Goal: Task Accomplishment & Management: Complete application form

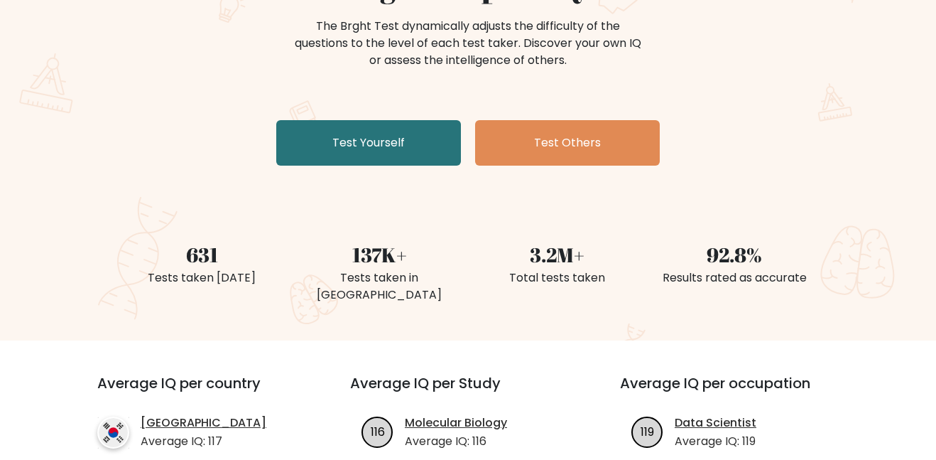
scroll to position [169, 0]
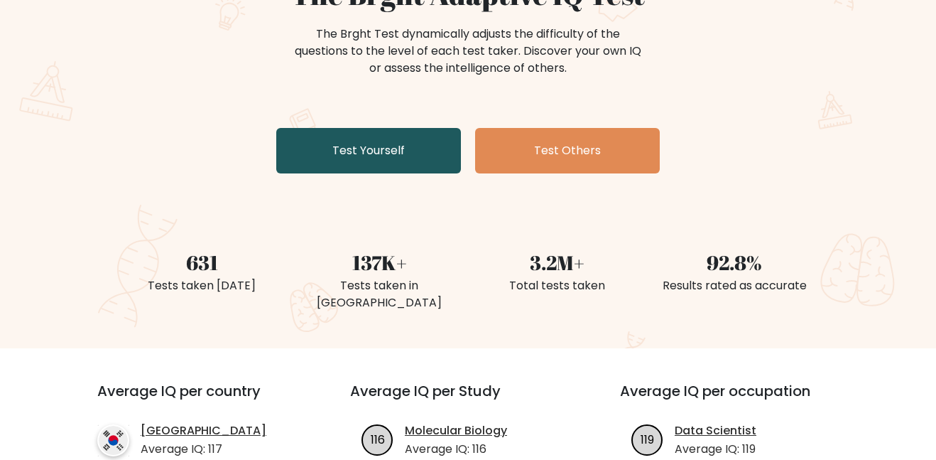
click at [337, 147] on link "Test Yourself" at bounding box center [368, 150] width 185 height 45
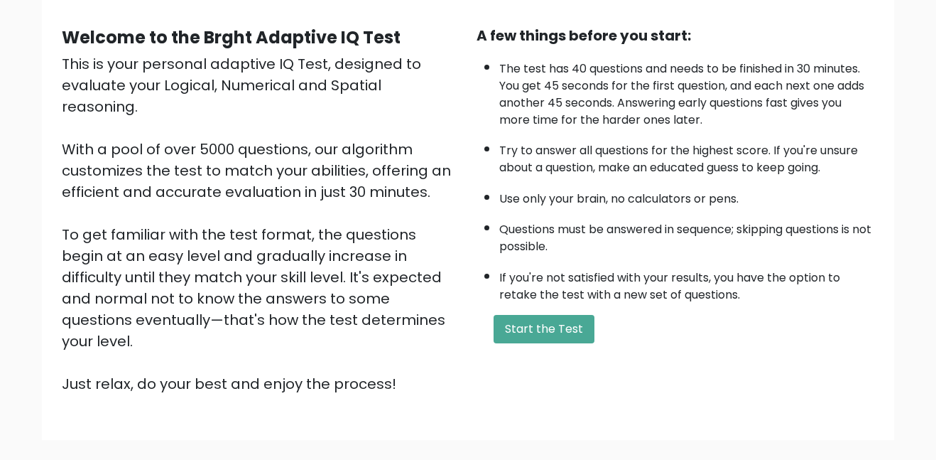
scroll to position [132, 0]
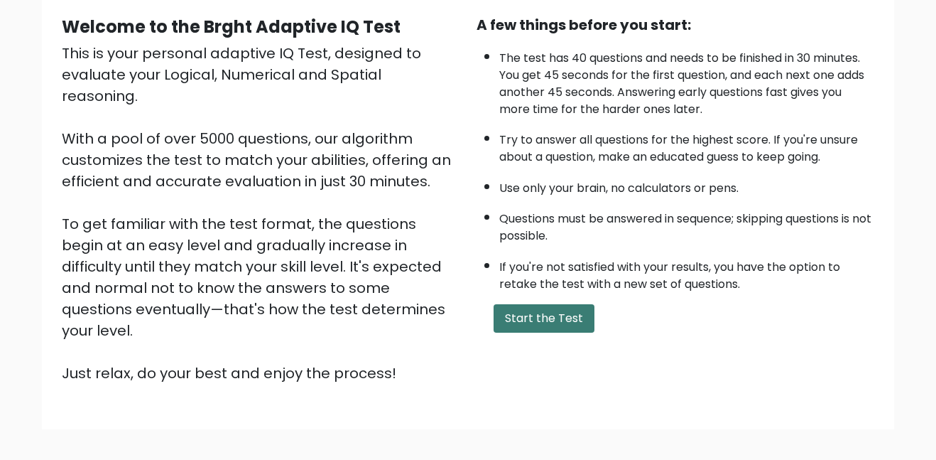
click at [556, 318] on button "Start the Test" at bounding box center [544, 318] width 101 height 28
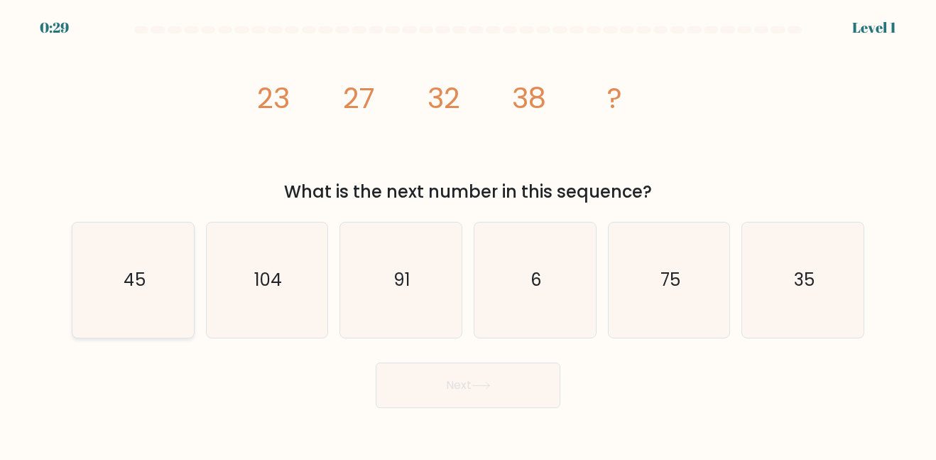
click at [101, 288] on icon "45" at bounding box center [133, 279] width 114 height 114
click at [468, 234] on input "a. 45" at bounding box center [468, 232] width 1 height 4
radio input "true"
click at [416, 391] on button "Next" at bounding box center [468, 384] width 185 height 45
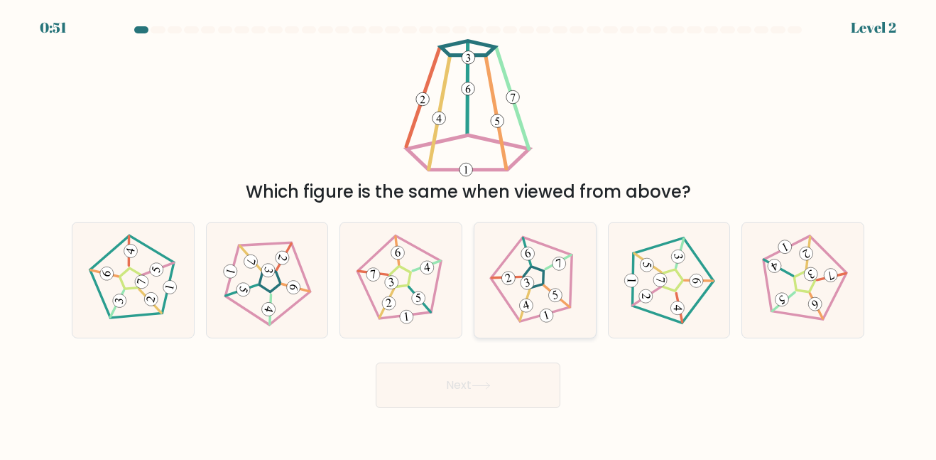
click at [496, 296] on icon at bounding box center [535, 280] width 92 height 92
click at [469, 234] on input "d." at bounding box center [468, 232] width 1 height 4
radio input "true"
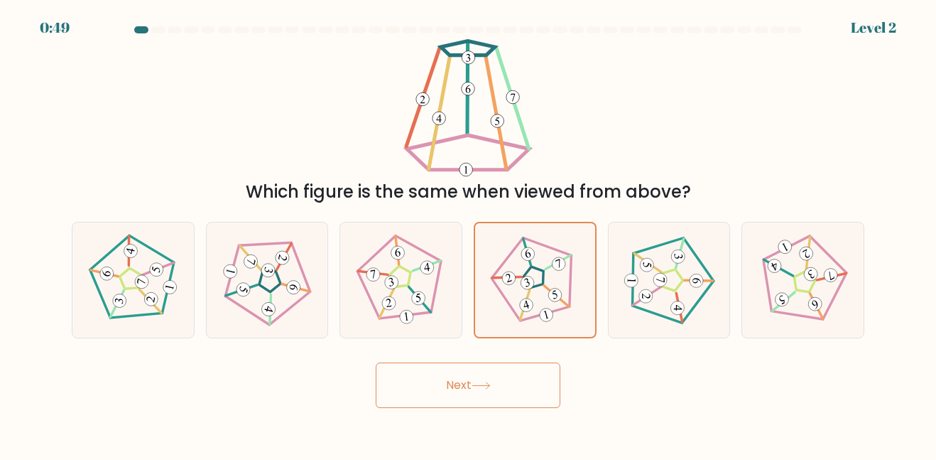
click at [475, 388] on button "Next" at bounding box center [468, 384] width 185 height 45
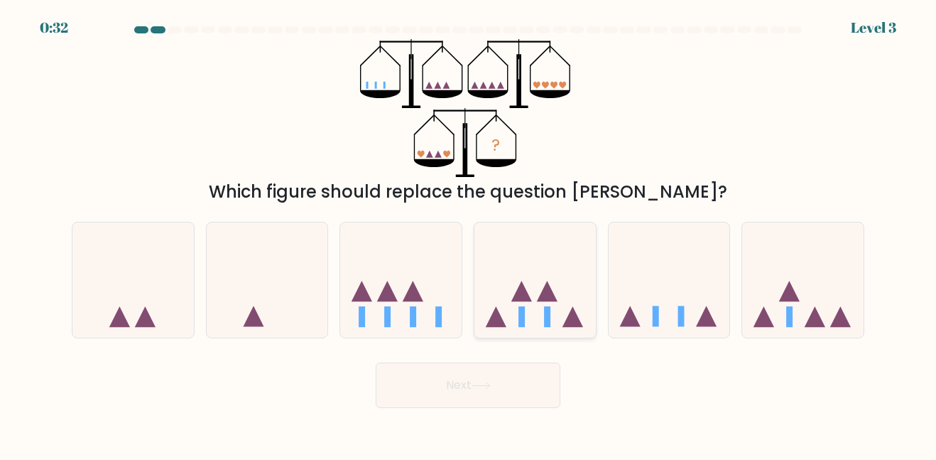
click at [547, 268] on icon at bounding box center [535, 279] width 121 height 100
click at [469, 234] on input "d." at bounding box center [468, 232] width 1 height 4
radio input "true"
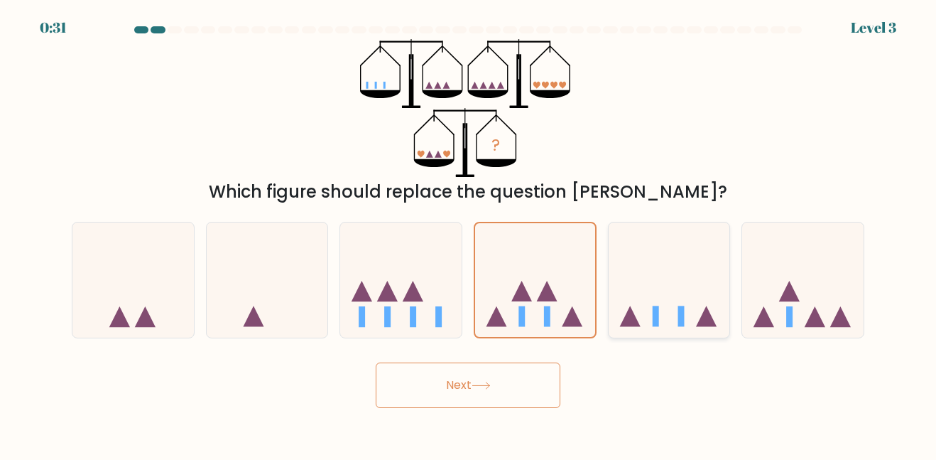
click at [641, 288] on icon at bounding box center [669, 279] width 121 height 100
click at [469, 234] on input "e." at bounding box center [468, 232] width 1 height 4
radio input "true"
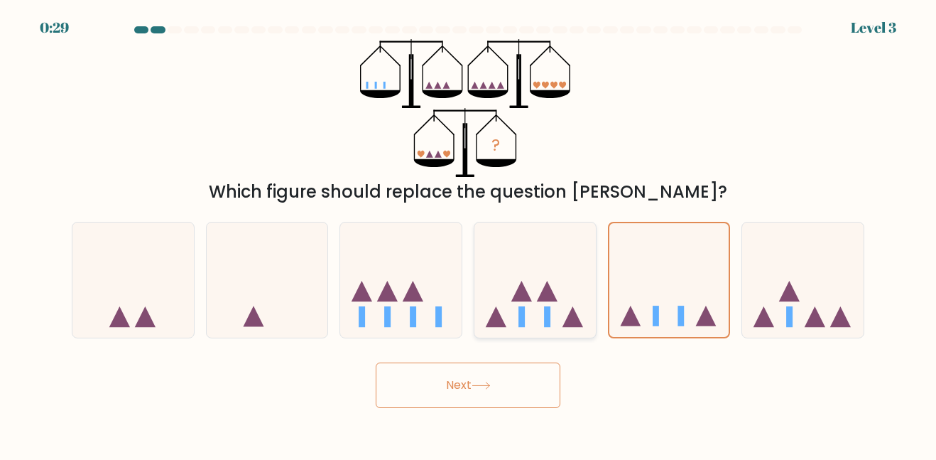
click at [519, 305] on icon at bounding box center [535, 279] width 121 height 100
click at [469, 234] on input "d." at bounding box center [468, 232] width 1 height 4
radio input "true"
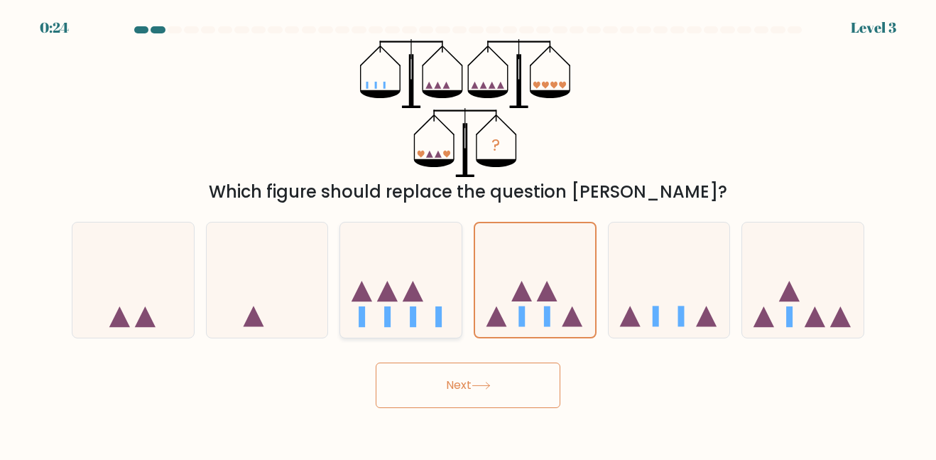
click at [416, 325] on icon at bounding box center [400, 279] width 121 height 100
click at [468, 234] on input "c." at bounding box center [468, 232] width 1 height 4
radio input "true"
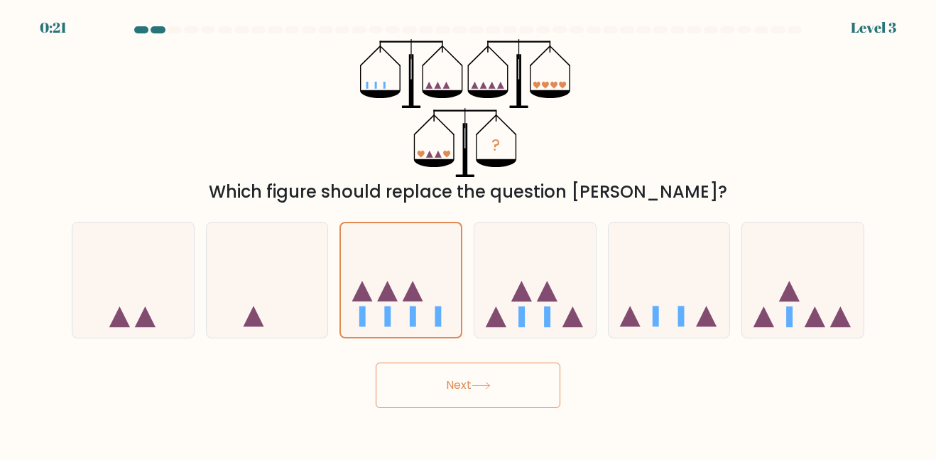
click at [502, 378] on button "Next" at bounding box center [468, 384] width 185 height 45
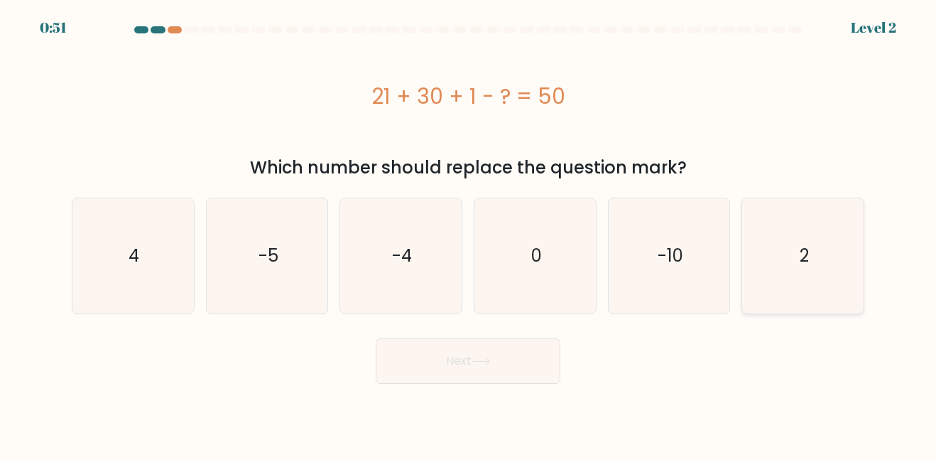
click at [815, 274] on icon "2" at bounding box center [803, 255] width 114 height 114
click at [469, 234] on input "f. 2" at bounding box center [468, 232] width 1 height 4
radio input "true"
click at [526, 369] on button "Next" at bounding box center [468, 360] width 185 height 45
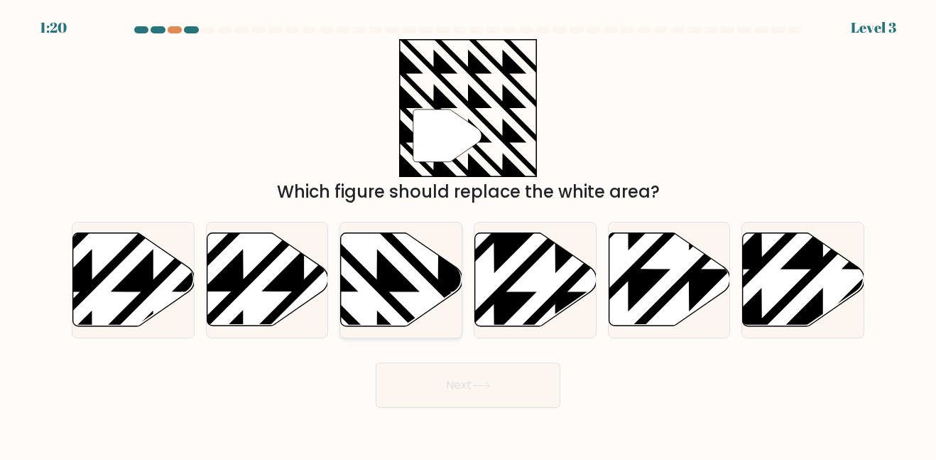
click at [386, 286] on icon at bounding box center [438, 231] width 244 height 244
click at [468, 234] on input "c." at bounding box center [468, 232] width 1 height 4
radio input "true"
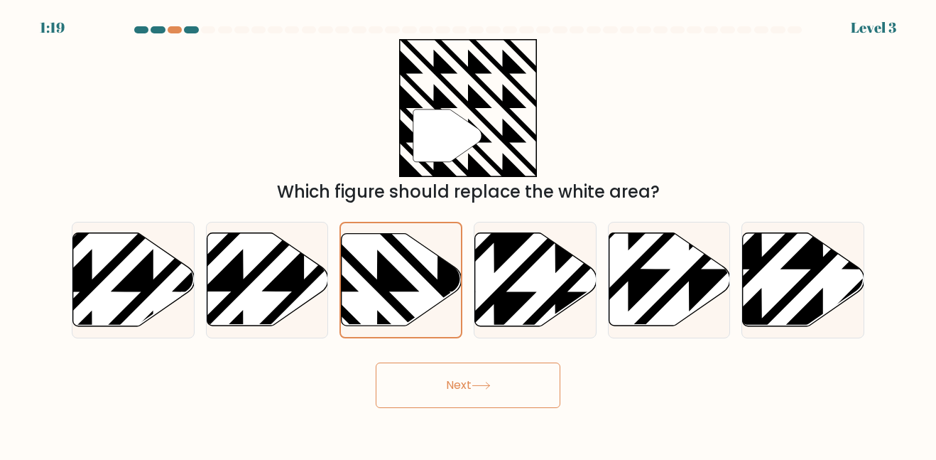
click at [506, 397] on button "Next" at bounding box center [468, 384] width 185 height 45
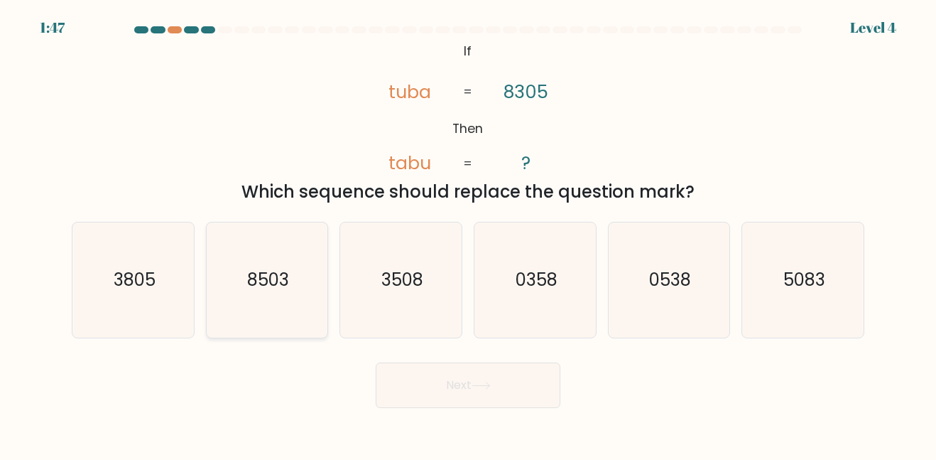
click at [284, 293] on icon "8503" at bounding box center [267, 279] width 114 height 114
click at [468, 234] on input "b. 8503" at bounding box center [468, 232] width 1 height 4
radio input "true"
click at [487, 390] on button "Next" at bounding box center [468, 384] width 185 height 45
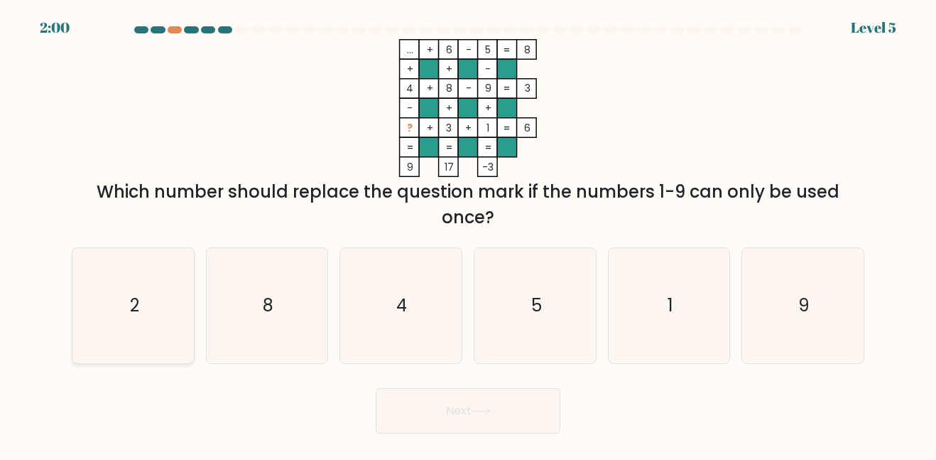
click at [134, 317] on icon "2" at bounding box center [133, 305] width 114 height 114
click at [468, 234] on input "a. 2" at bounding box center [468, 232] width 1 height 4
radio input "true"
click at [468, 411] on button "Next" at bounding box center [468, 410] width 185 height 45
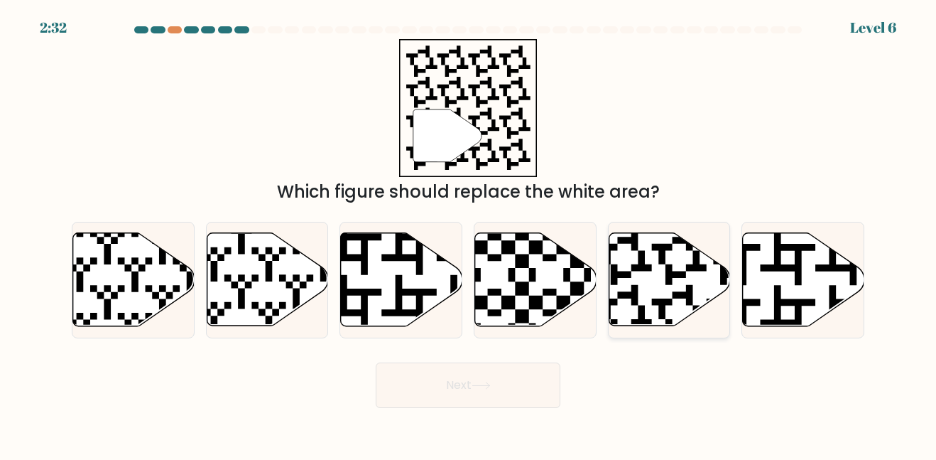
click at [698, 280] on icon at bounding box center [669, 279] width 121 height 93
click at [469, 234] on input "e." at bounding box center [468, 232] width 1 height 4
radio input "true"
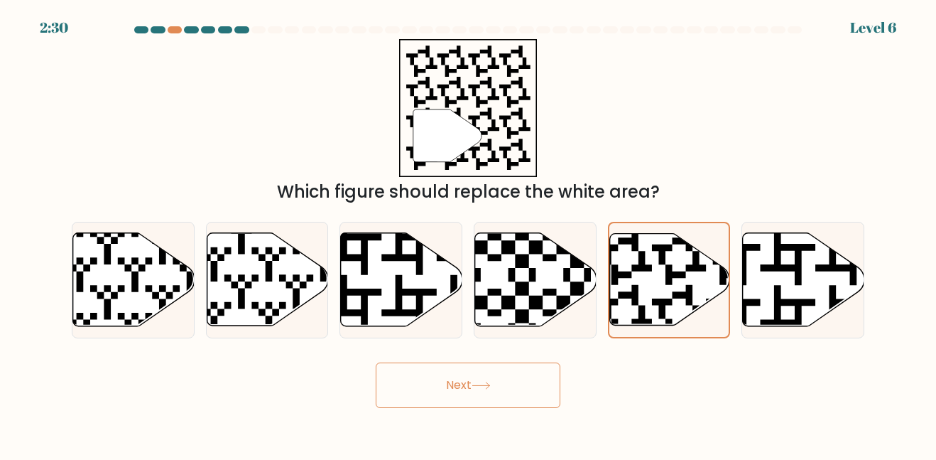
click at [527, 376] on button "Next" at bounding box center [468, 384] width 185 height 45
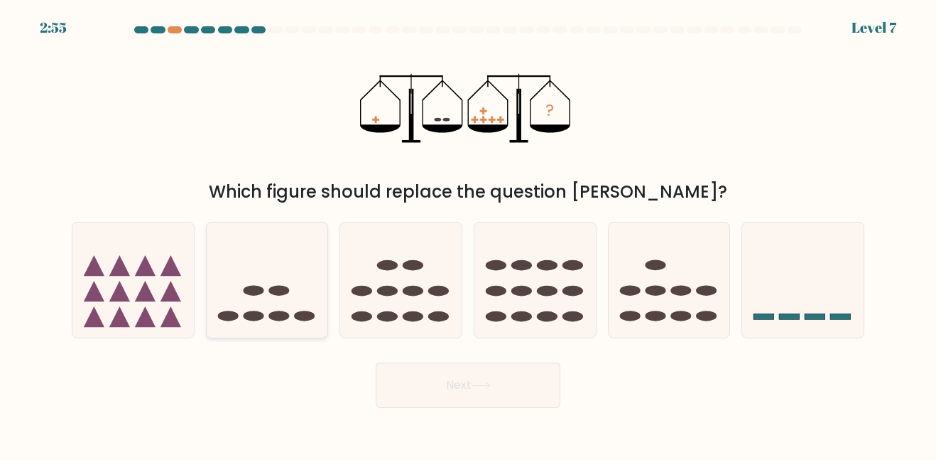
click at [266, 298] on icon at bounding box center [267, 279] width 121 height 100
click at [468, 234] on input "b." at bounding box center [468, 232] width 1 height 4
radio input "true"
click at [451, 383] on button "Next" at bounding box center [468, 384] width 185 height 45
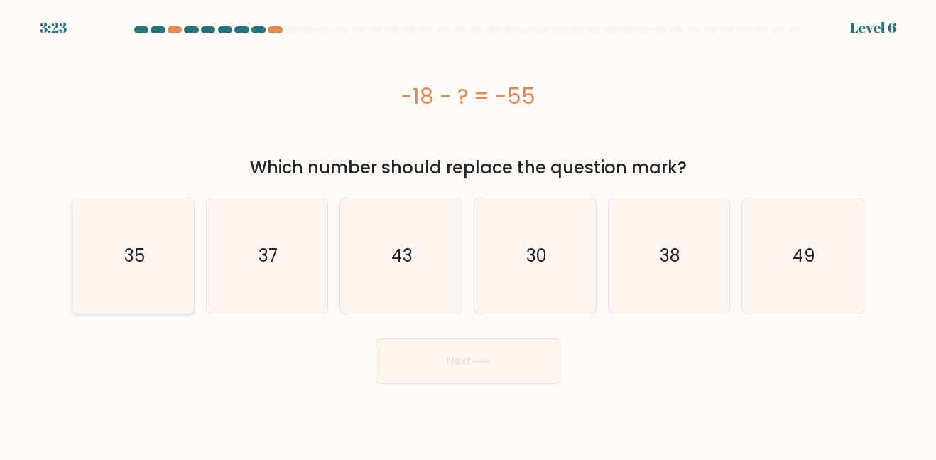
click at [191, 293] on div "35" at bounding box center [133, 255] width 123 height 116
click at [468, 234] on input "a. 35" at bounding box center [468, 232] width 1 height 4
radio input "true"
click at [458, 376] on button "Next" at bounding box center [468, 360] width 185 height 45
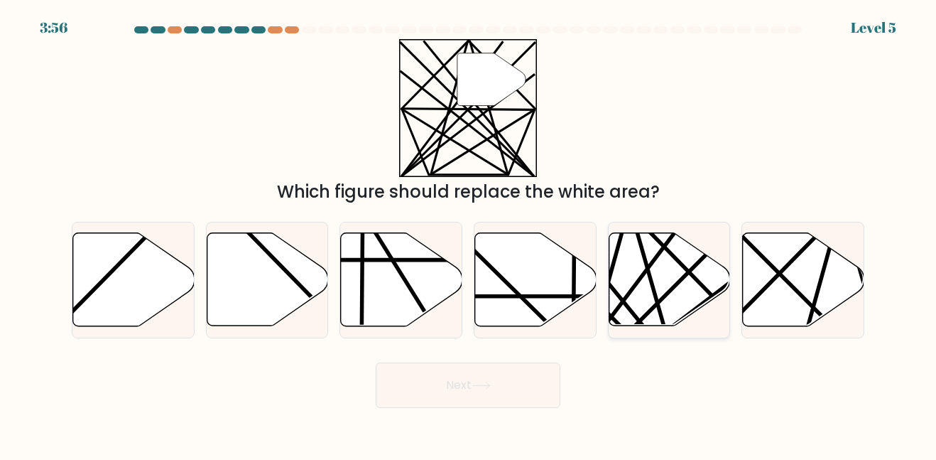
click at [617, 325] on line at bounding box center [625, 331] width 237 height 237
click at [469, 234] on input "e." at bounding box center [468, 232] width 1 height 4
radio input "true"
click at [504, 380] on button "Next" at bounding box center [468, 384] width 185 height 45
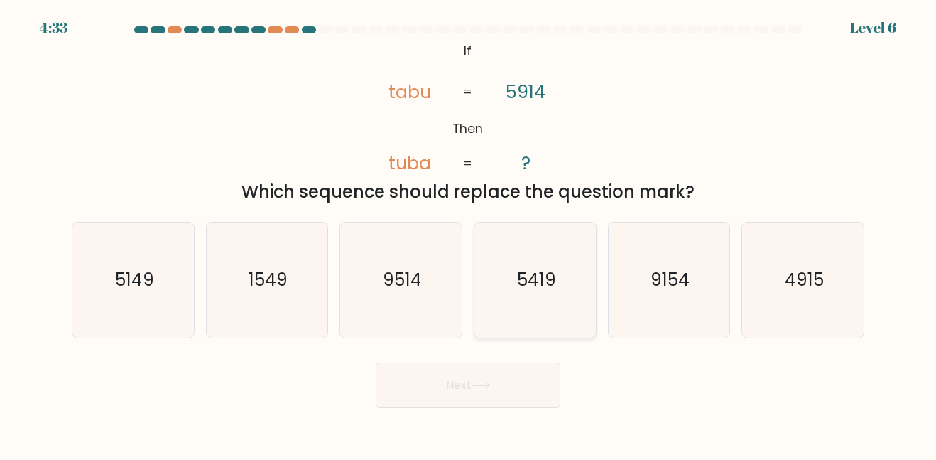
click at [536, 265] on icon "5419" at bounding box center [535, 279] width 114 height 114
click at [469, 234] on input "d. 5419" at bounding box center [468, 232] width 1 height 4
radio input "true"
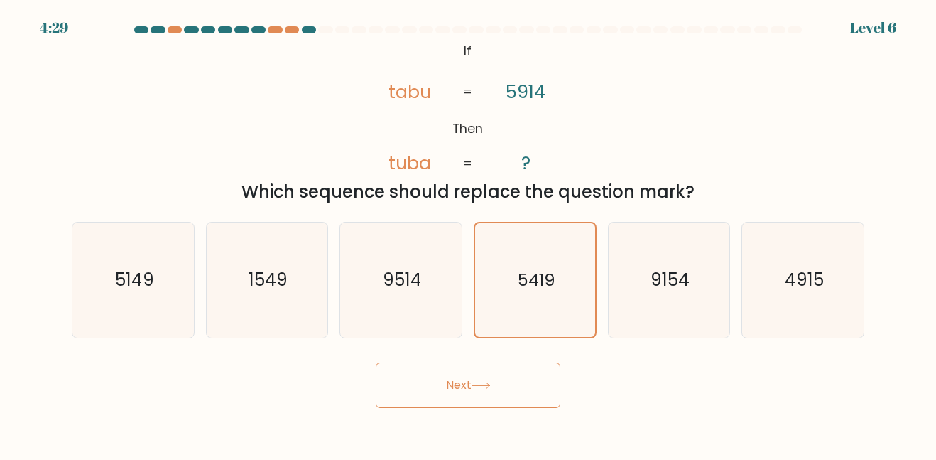
click at [525, 388] on button "Next" at bounding box center [468, 384] width 185 height 45
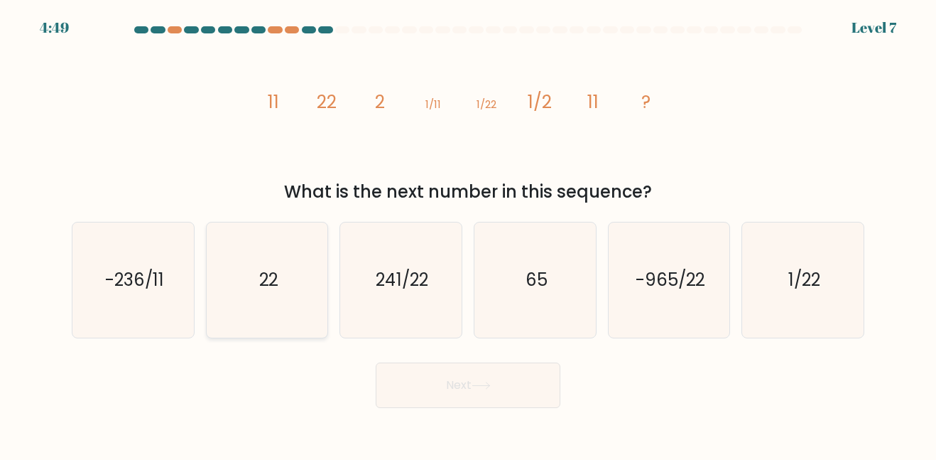
click at [304, 282] on icon "22" at bounding box center [267, 279] width 114 height 114
click at [468, 234] on input "b. 22" at bounding box center [468, 232] width 1 height 4
radio input "true"
click at [483, 396] on button "Next" at bounding box center [468, 384] width 185 height 45
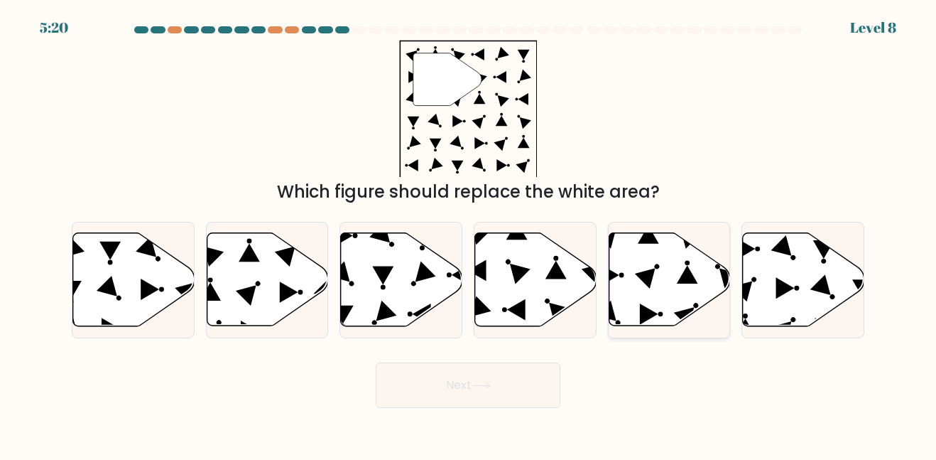
click at [674, 289] on icon at bounding box center [669, 279] width 121 height 93
click at [469, 234] on input "e." at bounding box center [468, 232] width 1 height 4
radio input "true"
click at [525, 393] on button "Next" at bounding box center [468, 384] width 185 height 45
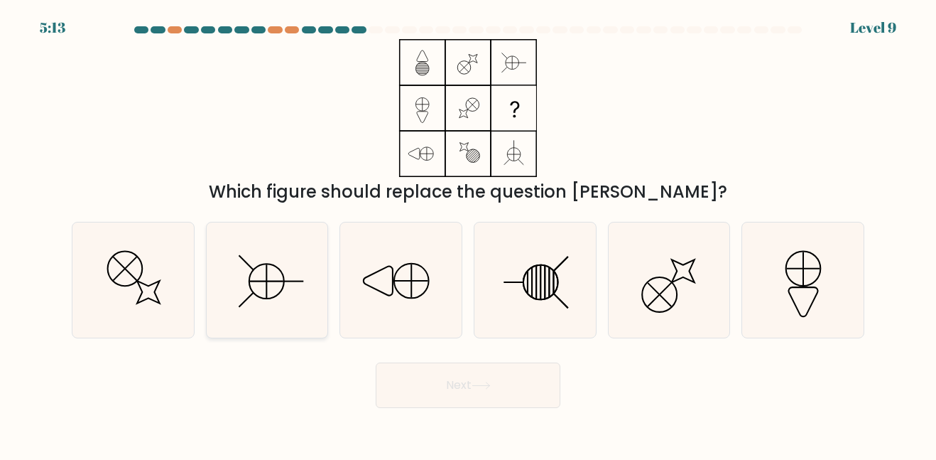
click at [284, 315] on icon at bounding box center [267, 279] width 114 height 114
click at [468, 234] on input "b." at bounding box center [468, 232] width 1 height 4
radio input "true"
click at [537, 310] on icon at bounding box center [535, 279] width 114 height 114
click at [469, 234] on input "d." at bounding box center [468, 232] width 1 height 4
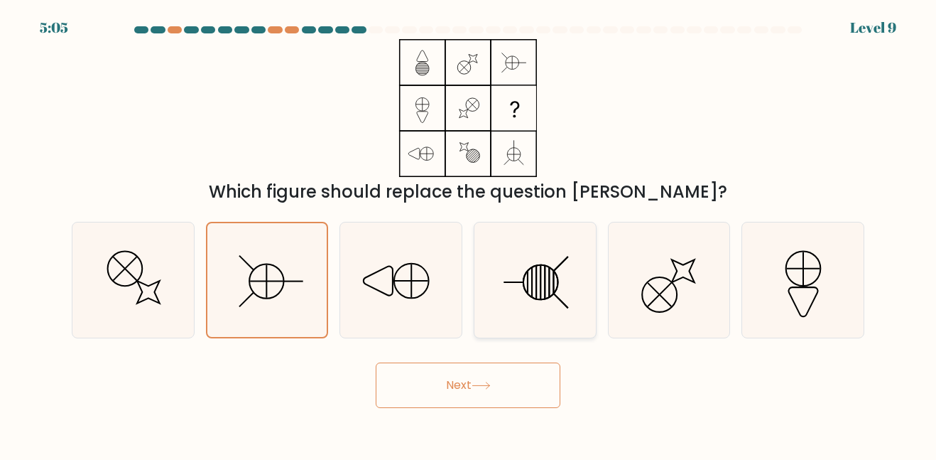
radio input "true"
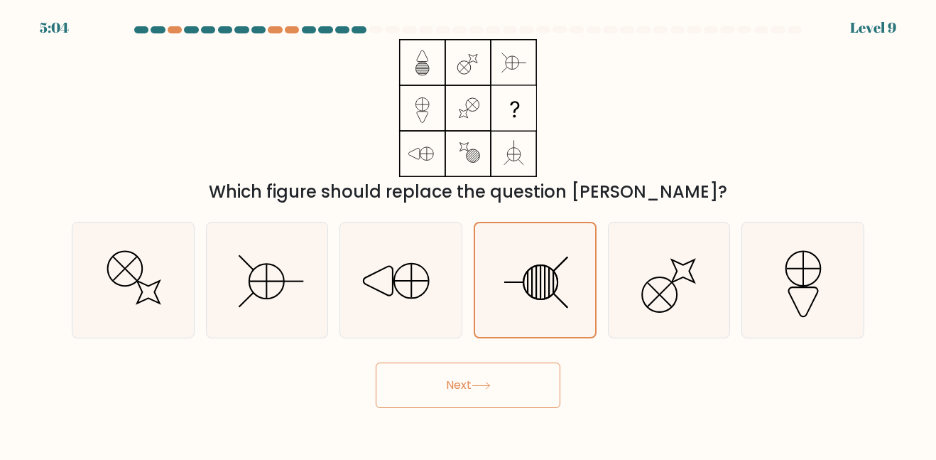
click at [504, 384] on button "Next" at bounding box center [468, 384] width 185 height 45
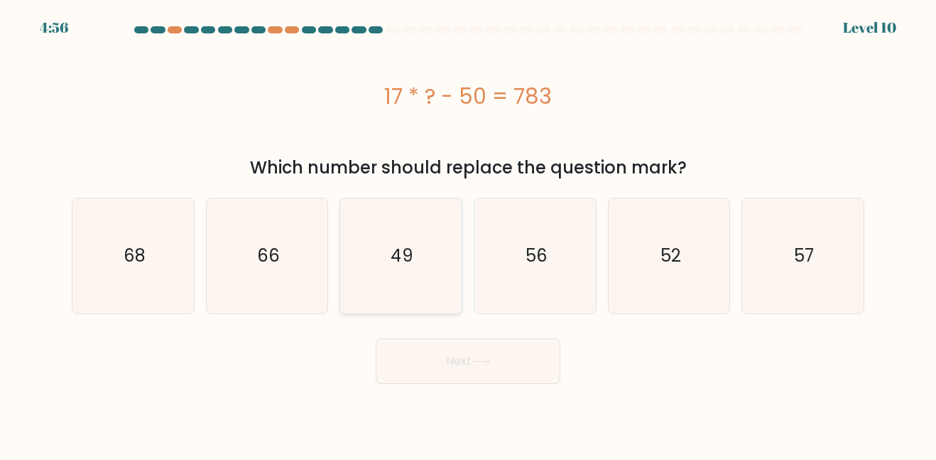
click at [430, 291] on icon "49" at bounding box center [401, 255] width 114 height 114
click at [468, 234] on input "c. 49" at bounding box center [468, 232] width 1 height 4
radio input "true"
click at [472, 371] on button "Next" at bounding box center [468, 360] width 185 height 45
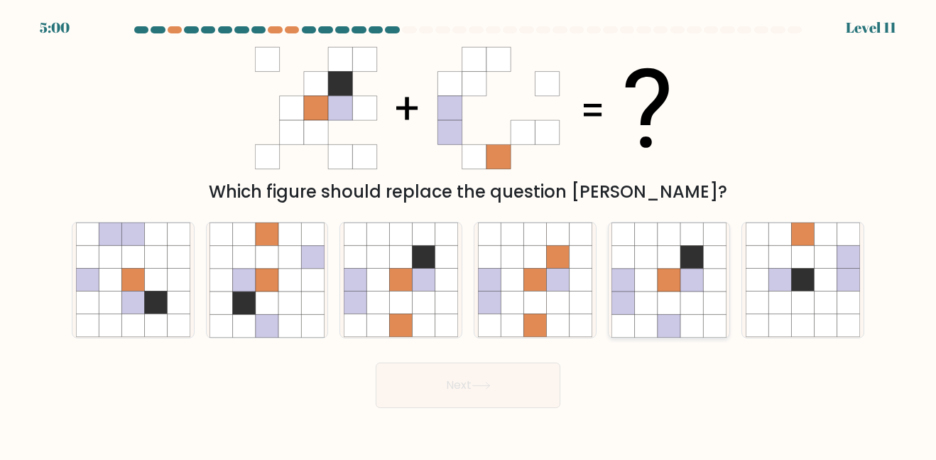
click at [652, 311] on icon at bounding box center [646, 302] width 23 height 23
click at [469, 234] on input "e." at bounding box center [468, 232] width 1 height 4
radio input "true"
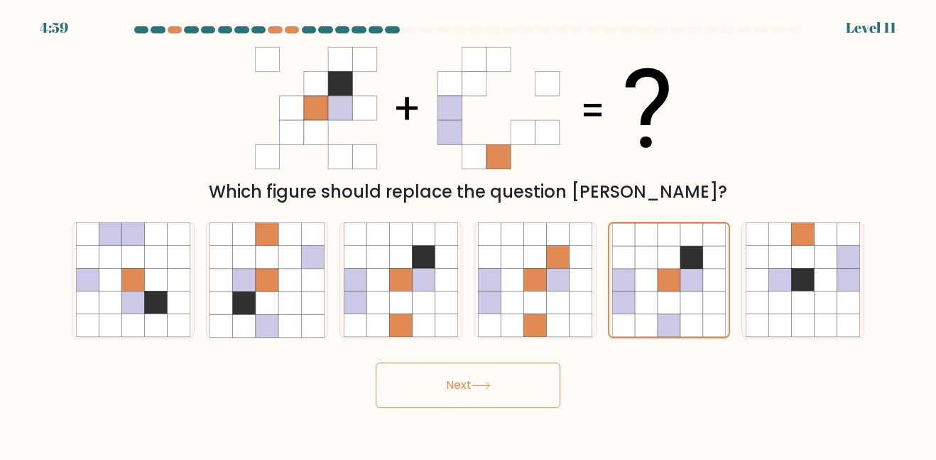
click at [521, 385] on button "Next" at bounding box center [468, 384] width 185 height 45
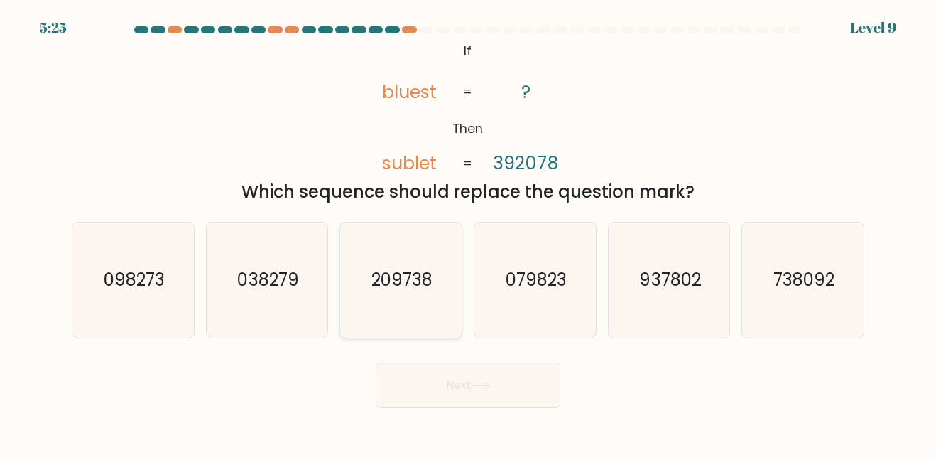
click at [414, 284] on text "209738" at bounding box center [402, 279] width 61 height 23
click at [468, 234] on input "c. 209738" at bounding box center [468, 232] width 1 height 4
radio input "true"
click at [484, 399] on button "Next" at bounding box center [468, 384] width 185 height 45
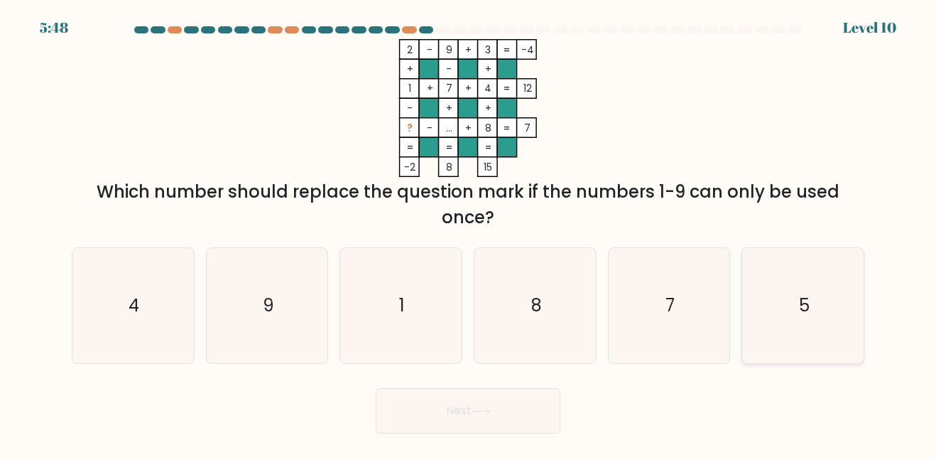
click at [785, 325] on icon "5" at bounding box center [803, 305] width 114 height 114
click at [469, 234] on input "f. 5" at bounding box center [468, 232] width 1 height 4
radio input "true"
click at [497, 413] on button "Next" at bounding box center [468, 410] width 185 height 45
